Goal: Use online tool/utility: Use online tool/utility

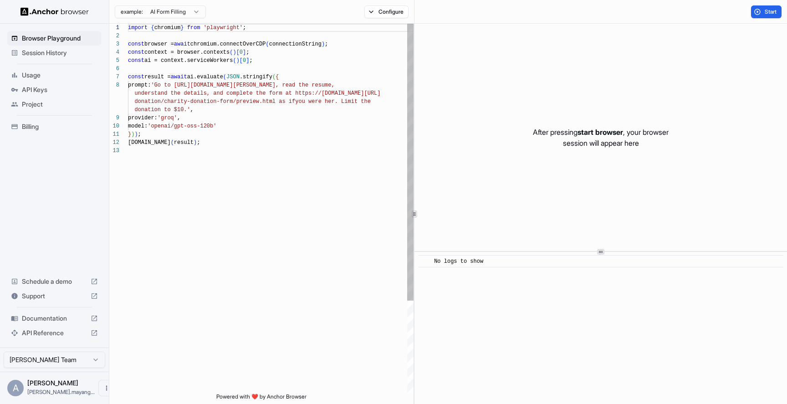
scroll to position [57, 0]
click at [356, 131] on div "import { chromium } from 'playwright' ; const browser = await chromium.connectO…" at bounding box center [271, 270] width 286 height 492
click at [264, 158] on div "import { chromium } from 'playwright' ; const browser = await chromium.connectO…" at bounding box center [271, 270] width 286 height 492
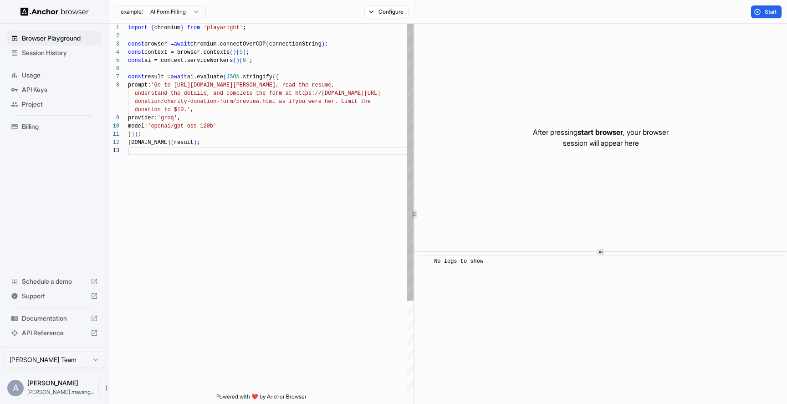
click at [275, 124] on div "import { chromium } from 'playwright' ; const browser = await chromium.connectO…" at bounding box center [271, 270] width 286 height 492
click at [287, 71] on div "import { chromium } from 'playwright' ; const browser = await chromium.connectO…" at bounding box center [271, 270] width 286 height 492
click at [376, 12] on button "Configure" at bounding box center [386, 11] width 44 height 13
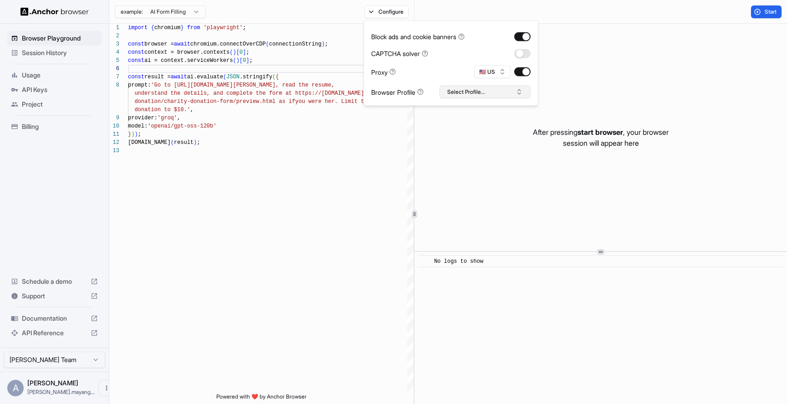
click at [469, 91] on button "Select Profile..." at bounding box center [485, 92] width 91 height 13
click at [325, 162] on div "import { chromium } from 'playwright' ; const browser = await chromium.connectO…" at bounding box center [271, 270] width 286 height 492
click at [186, 14] on html "Browser Playground Session History Usage API Keys Project Billing Schedule a de…" at bounding box center [393, 202] width 787 height 404
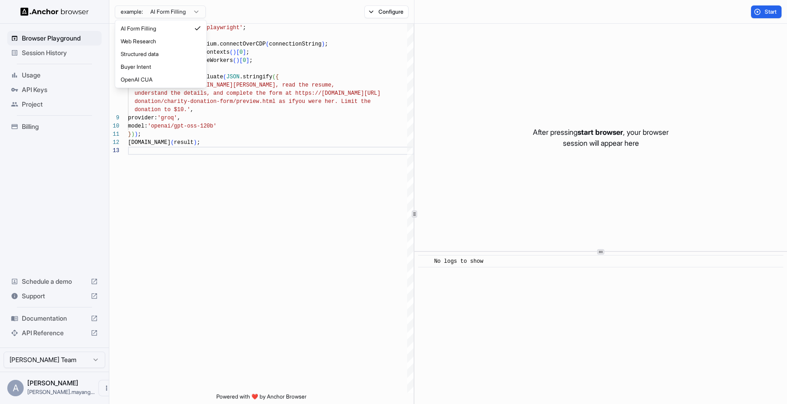
click at [247, 71] on html "Browser Playground Session History Usage API Keys Project Billing Schedule a de…" at bounding box center [393, 202] width 787 height 404
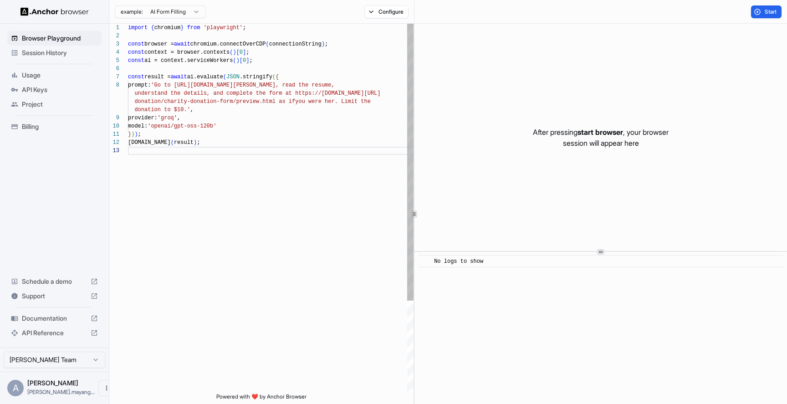
click at [239, 149] on div "import { chromium } from 'playwright' ; const browser = await chromium.connectO…" at bounding box center [271, 270] width 286 height 492
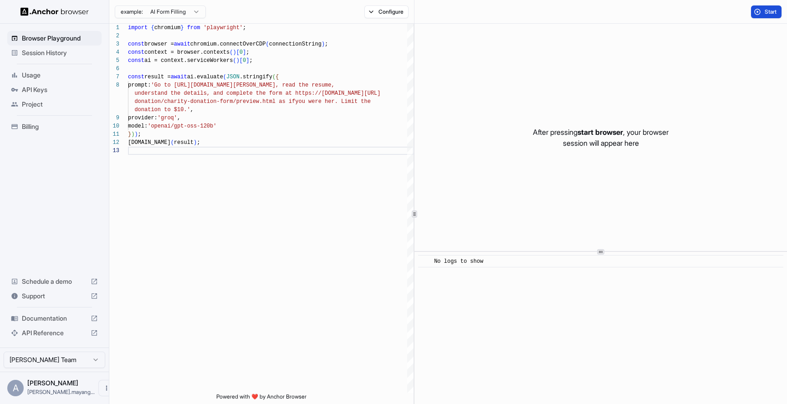
click at [773, 12] on span "Start" at bounding box center [771, 11] width 13 height 7
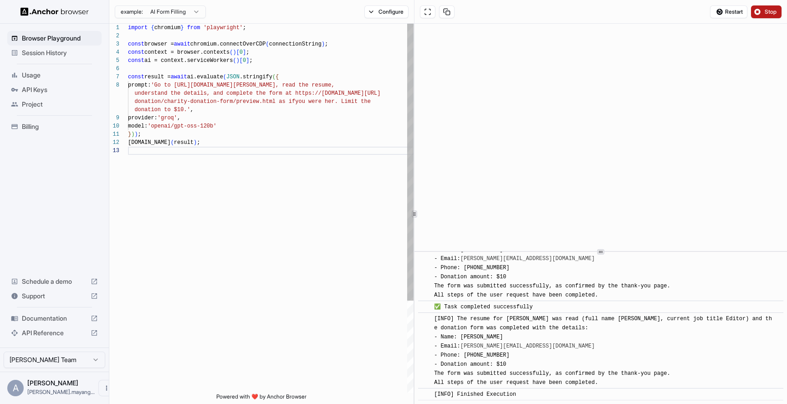
scroll to position [579, 0]
click at [266, 155] on div "prompt: 'Go to [URL][DOMAIN_NAME][PERSON_NAME], re ad the resume, understand th…" at bounding box center [271, 270] width 286 height 492
click at [243, 87] on div "[DOMAIN_NAME] ( result ) ; } ) ) ; model: 'openai/gpt-oss-120b' provider: 'groq…" at bounding box center [271, 270] width 286 height 492
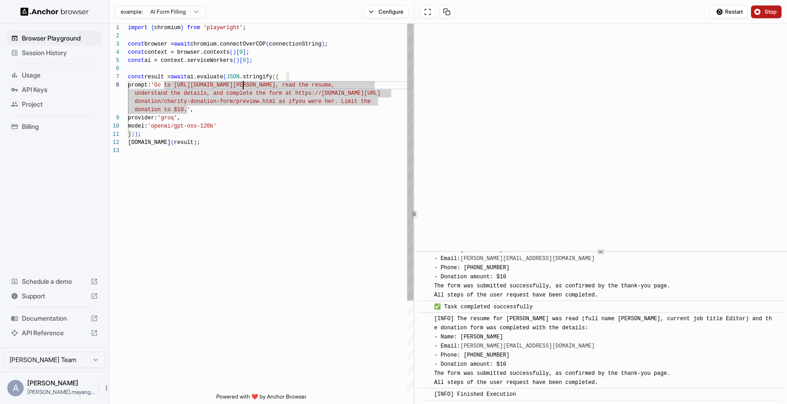
click at [220, 121] on div "[DOMAIN_NAME] ( result ) ; } ) ) ; model: 'openai/gpt-oss-120b' provider: 'groq…" at bounding box center [271, 270] width 286 height 492
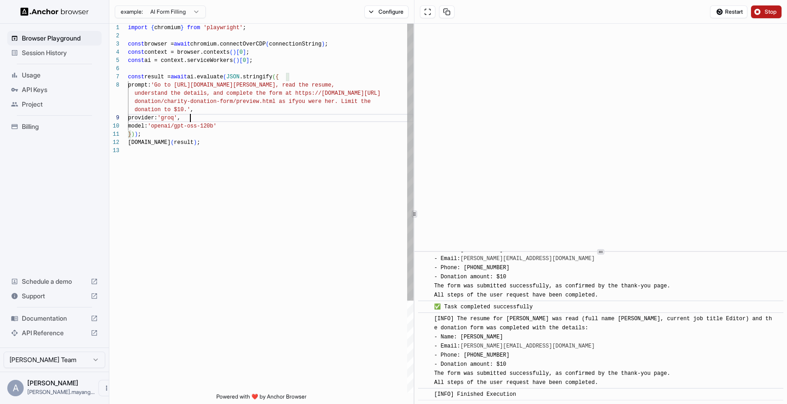
click at [212, 136] on div "[DOMAIN_NAME] ( result ) ; } ) ) ; model: 'openai/gpt-oss-120b' provider: 'groq…" at bounding box center [271, 270] width 286 height 492
click at [221, 109] on div "[DOMAIN_NAME] ( result ) ; } ) ) ; model: 'openai/gpt-oss-120b' provider: 'groq…" at bounding box center [271, 270] width 286 height 492
click at [211, 135] on div "[DOMAIN_NAME] ( result ) ; } ) ) ; model: 'openai/gpt-oss-120b' provider: 'groq…" at bounding box center [271, 270] width 286 height 492
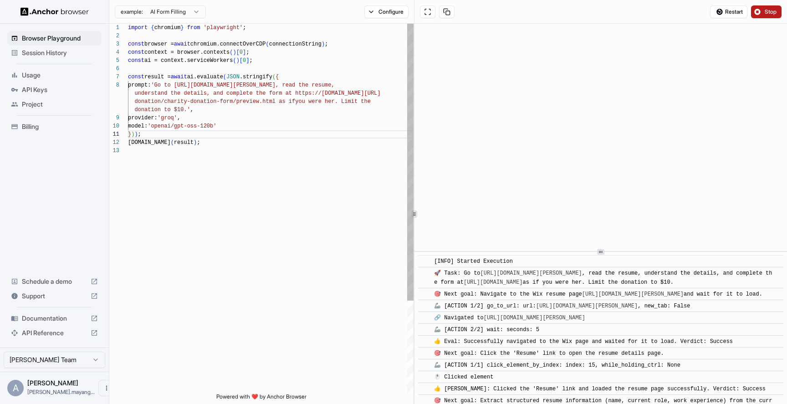
click at [310, 44] on div "[DOMAIN_NAME] ( result ) ; } ) ) ; model: 'openai/gpt-oss-120b' provider: 'groq…" at bounding box center [271, 270] width 286 height 492
click at [262, 61] on div "[DOMAIN_NAME] ( result ) ; } ) ) ; model: 'openai/gpt-oss-120b' provider: 'groq…" at bounding box center [271, 270] width 286 height 492
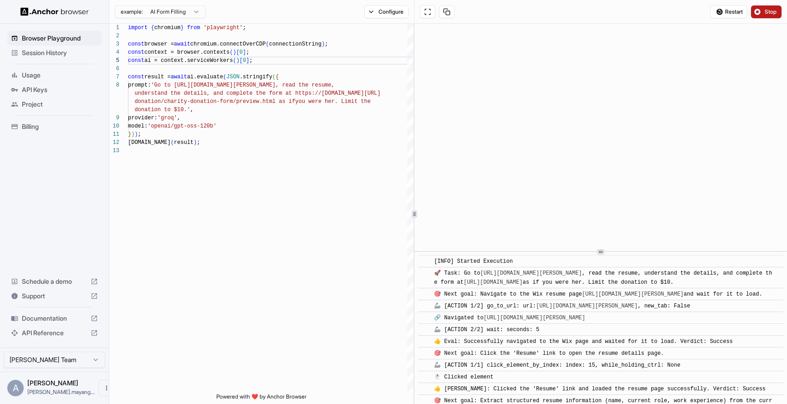
click at [189, 18] on div "example: AI Form Filling" at bounding box center [157, 12] width 97 height 16
click at [192, 15] on html "Browser Playground Session History Usage API Keys Project Billing Schedule a de…" at bounding box center [393, 202] width 787 height 404
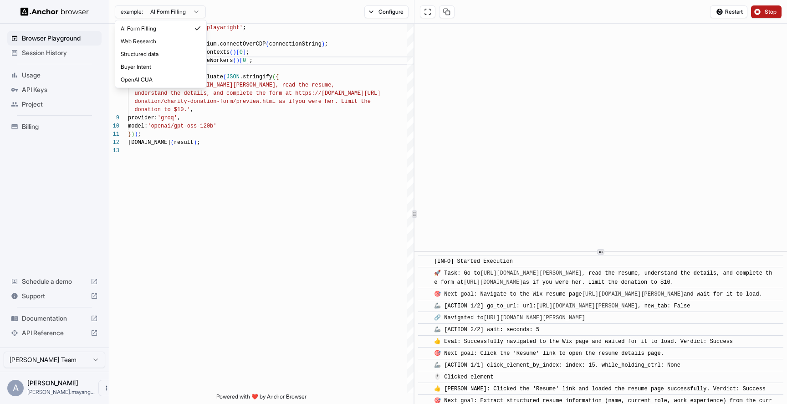
click at [192, 15] on html "Browser Playground Session History Usage API Keys Project Billing Schedule a de…" at bounding box center [393, 202] width 787 height 404
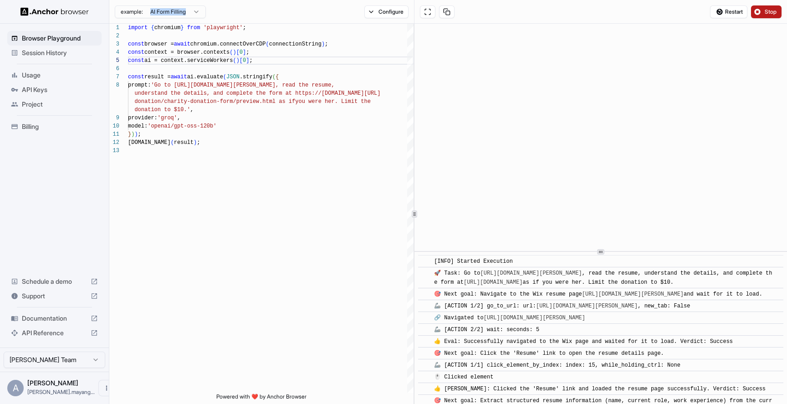
click at [192, 11] on html "Browser Playground Session History Usage API Keys Project Billing Schedule a de…" at bounding box center [393, 202] width 787 height 404
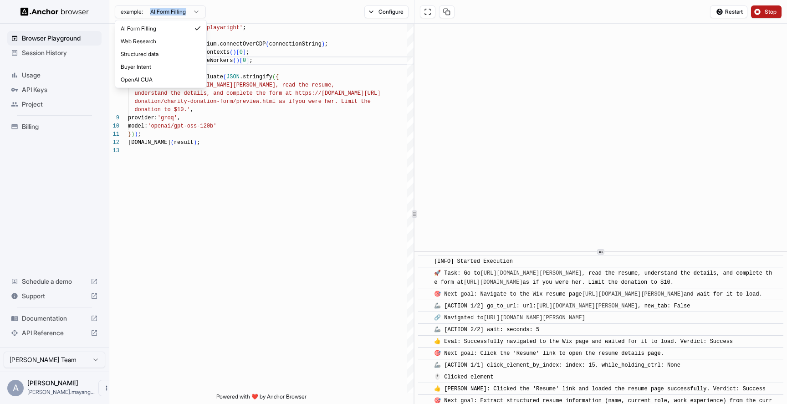
click at [208, 131] on html "Browser Playground Session History Usage API Keys Project Billing Schedule a de…" at bounding box center [393, 202] width 787 height 404
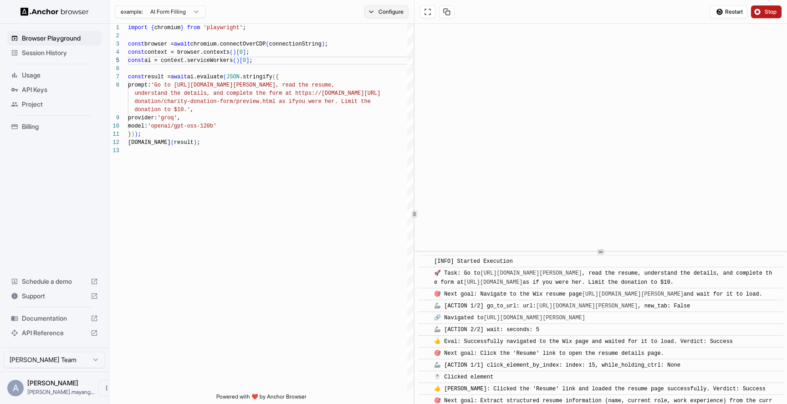
click at [385, 14] on button "Configure" at bounding box center [386, 11] width 44 height 13
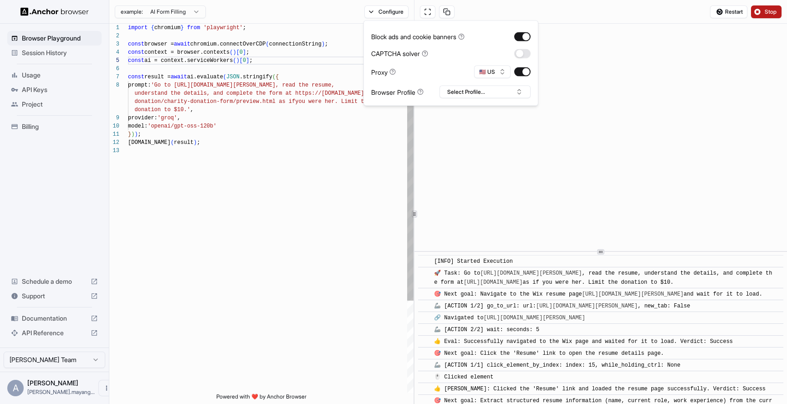
click at [274, 138] on div "[DOMAIN_NAME] ( result ) ; } ) ) ; model: 'openai/gpt-oss-120b' provider: 'groq…" at bounding box center [271, 270] width 286 height 492
type textarea "**********"
click at [157, 270] on div "[DOMAIN_NAME] ( result ) ; } ) ) ; model: 'openai/gpt-oss-120b' provider: 'groq…" at bounding box center [271, 270] width 286 height 492
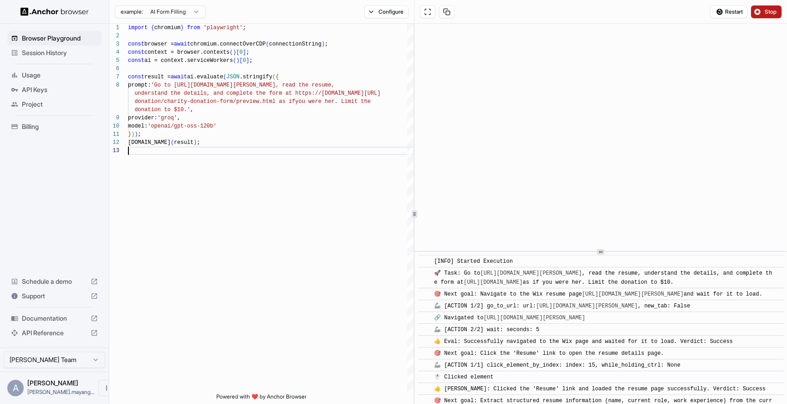
click at [86, 359] on html "Browser Playground Session History Usage API Keys Project Billing Schedule a de…" at bounding box center [393, 202] width 787 height 404
click at [207, 293] on html "Browser Playground Session History Usage API Keys Project Billing Schedule a de…" at bounding box center [393, 202] width 787 height 404
click at [777, 6] on button "Stop" at bounding box center [766, 11] width 31 height 13
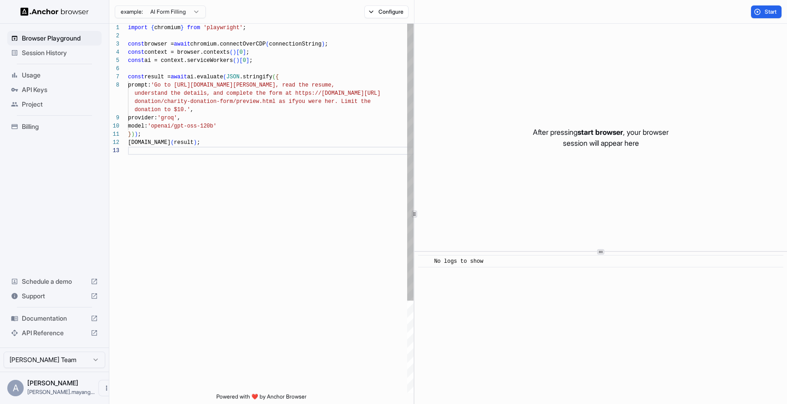
click at [332, 127] on div "[DOMAIN_NAME] ( result ) ; } ) ) ; model: 'openai/gpt-oss-120b' provider: 'groq…" at bounding box center [271, 270] width 286 height 492
click at [319, 137] on div "[DOMAIN_NAME] ( result ) ; } ) ) ; model: 'openai/gpt-oss-120b' provider: 'groq…" at bounding box center [271, 270] width 286 height 492
